Goal: Task Accomplishment & Management: Manage account settings

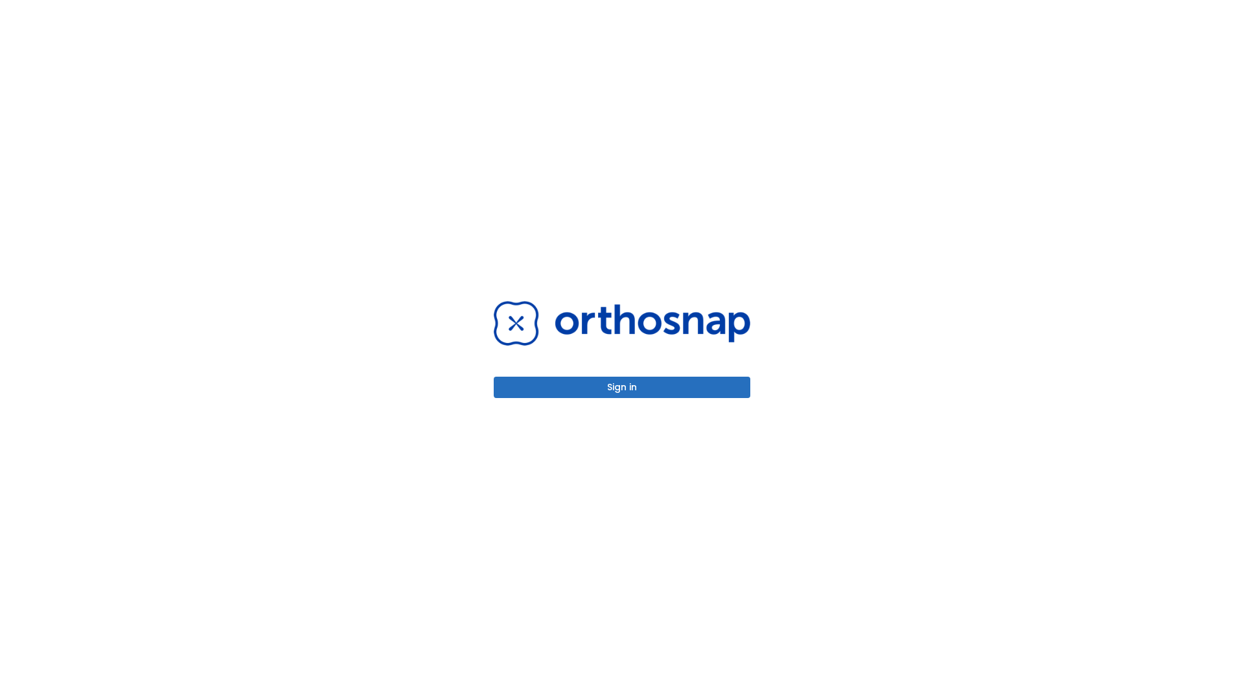
click at [622, 387] on button "Sign in" at bounding box center [622, 387] width 256 height 21
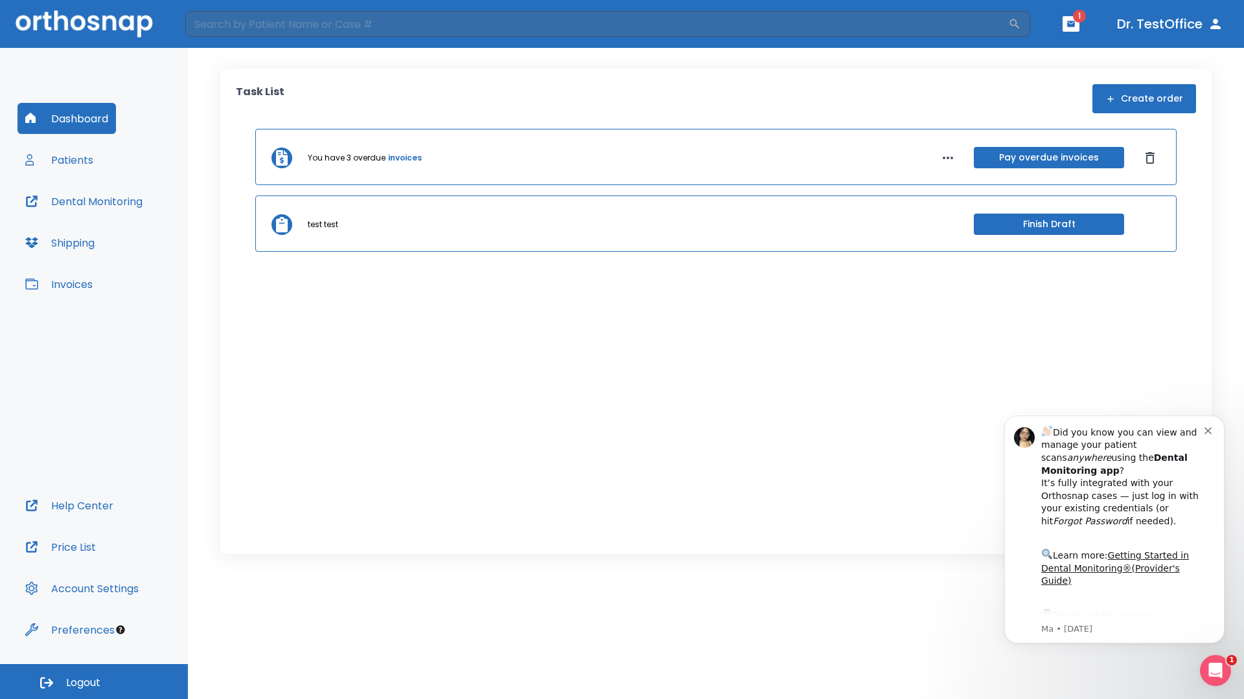
click at [94, 682] on span "Logout" at bounding box center [83, 683] width 34 height 14
